Goal: Find specific page/section

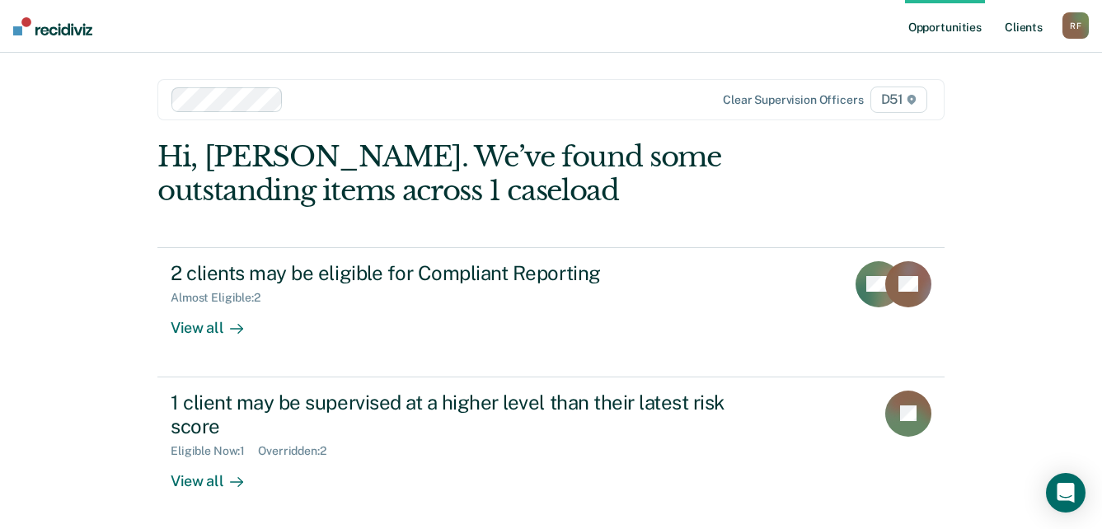
click at [1034, 31] on link "Client s" at bounding box center [1023, 26] width 45 height 53
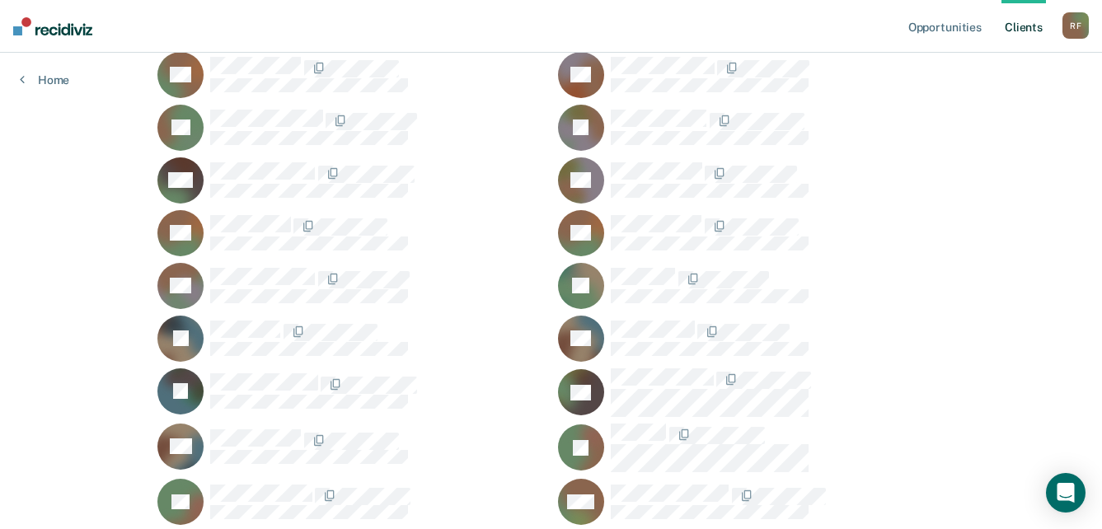
scroll to position [330, 0]
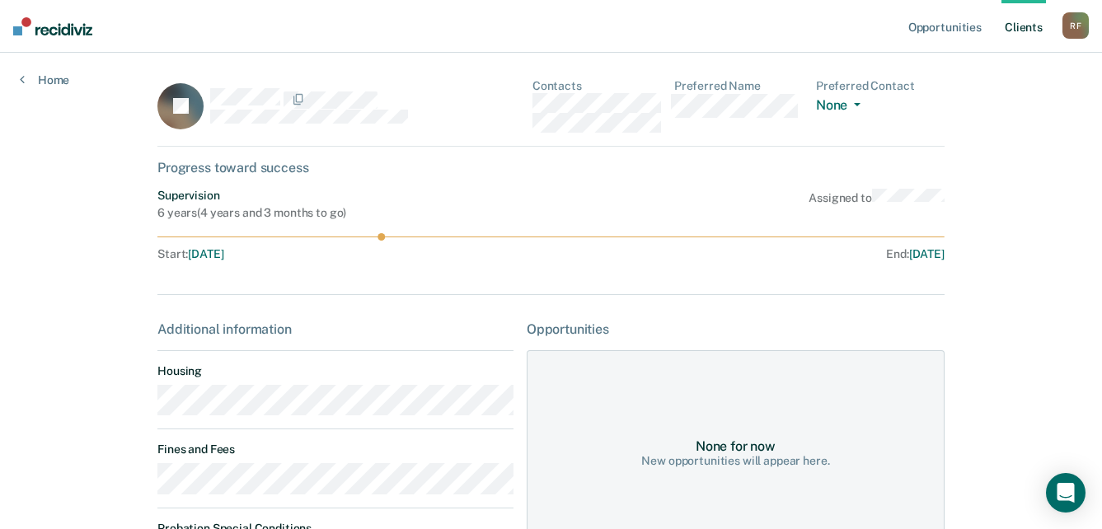
click at [146, 416] on main "JE Contacts Preferred Name Preferred Contact None Call Text Email None Progress…" at bounding box center [551, 396] width 827 height 687
click at [149, 411] on main "JE Contacts Preferred Name Preferred Contact None Call Text Email None Progress…" at bounding box center [551, 396] width 827 height 687
click at [527, 105] on div "JE Contacts Preferred Name Preferred Contact None Call Text Email None" at bounding box center [550, 113] width 787 height 68
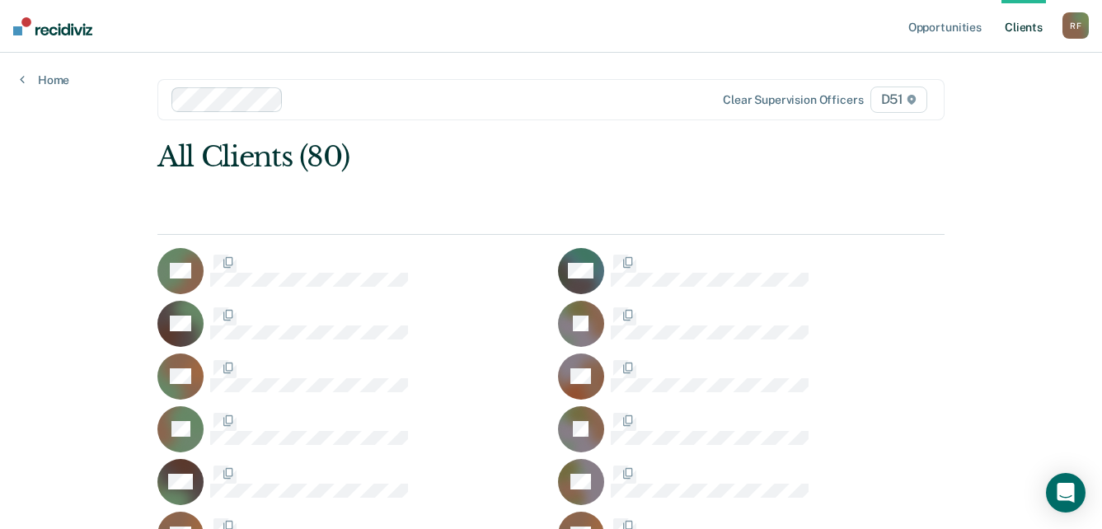
scroll to position [330, 0]
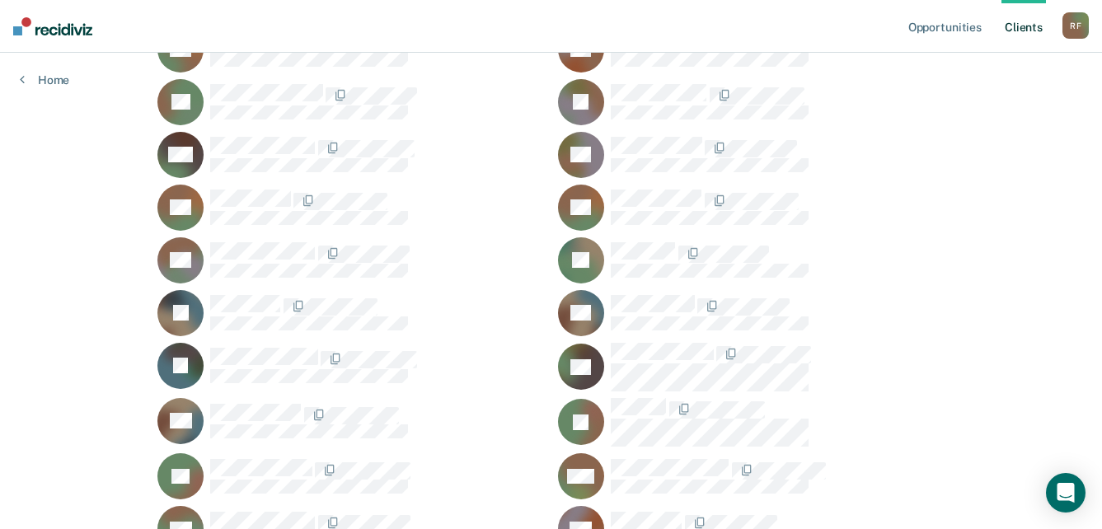
click at [1072, 32] on div "R F" at bounding box center [1075, 25] width 26 height 26
click at [977, 110] on link "Log Out" at bounding box center [1009, 108] width 133 height 14
